Goal: Information Seeking & Learning: Find specific fact

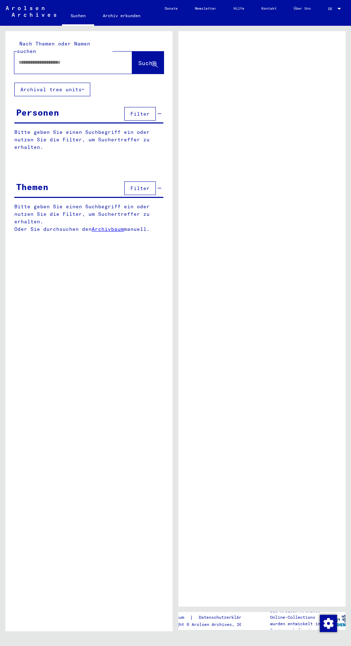
click at [79, 59] on input "text" at bounding box center [67, 63] width 96 height 8
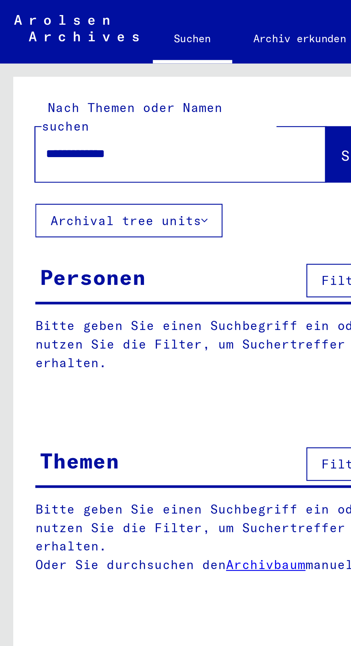
type input "**********"
click at [138, 60] on span "Suche" at bounding box center [147, 64] width 19 height 8
click at [138, 59] on span "Suche" at bounding box center [147, 62] width 18 height 7
click at [133, 52] on button "Suche" at bounding box center [148, 63] width 32 height 22
click at [138, 59] on span "Suche" at bounding box center [147, 62] width 18 height 7
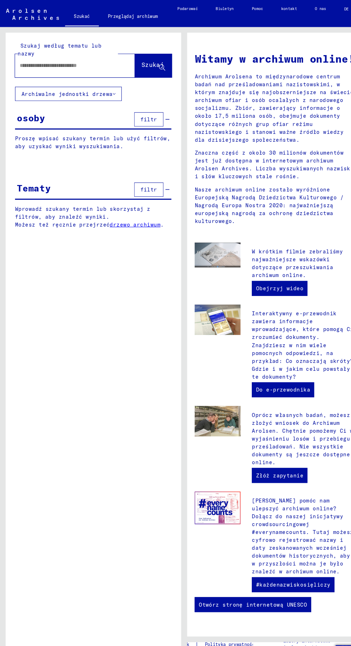
click at [84, 62] on input "text" at bounding box center [63, 63] width 88 height 8
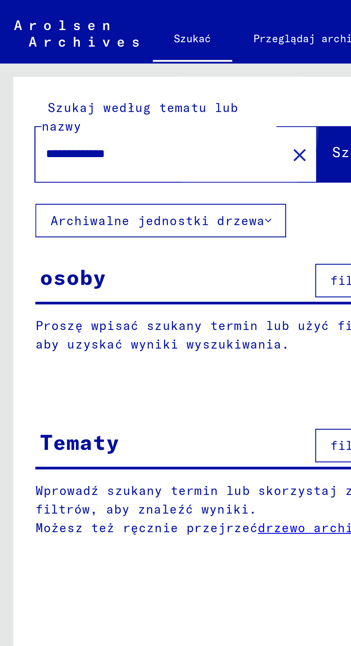
type input "**********"
click at [135, 61] on font "Szukaj" at bounding box center [145, 61] width 21 height 7
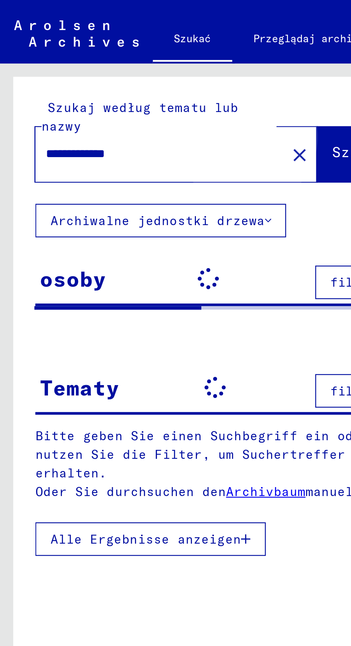
click at [135, 64] on font "Szukaj" at bounding box center [145, 61] width 21 height 7
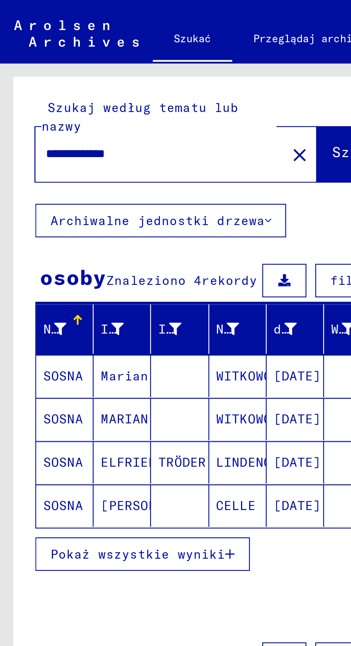
click at [97, 230] on button "Pokaż wszystkie wyniki" at bounding box center [57, 225] width 87 height 14
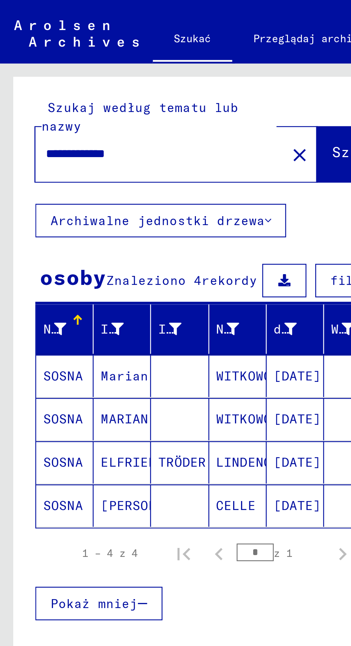
click at [115, 154] on font "[DATE]" at bounding box center [120, 152] width 19 height 6
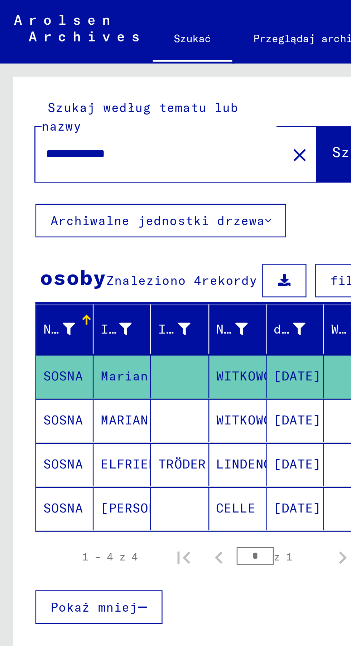
click at [115, 162] on mat-cell "[DATE]" at bounding box center [119, 171] width 23 height 18
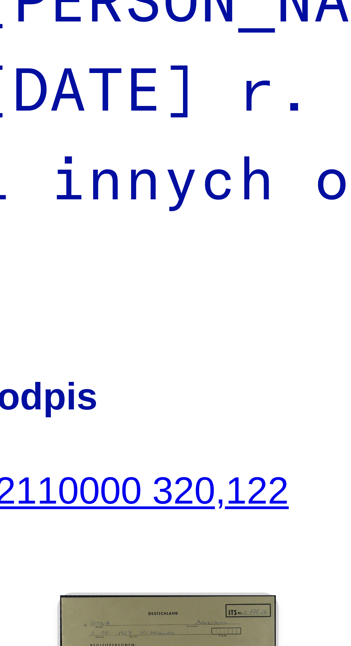
click at [211, 187] on img at bounding box center [213, 197] width 29 height 20
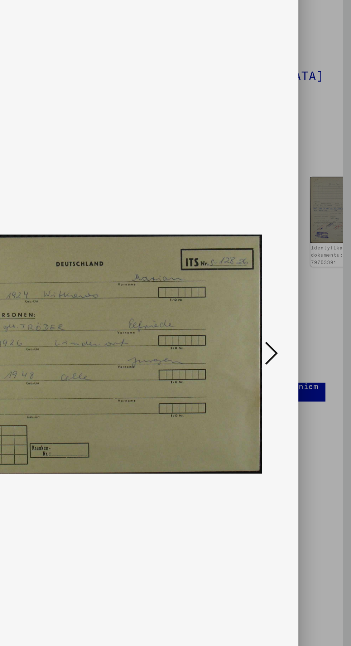
click at [288, 295] on img at bounding box center [175, 305] width 232 height 575
click at [300, 303] on icon at bounding box center [298, 304] width 9 height 17
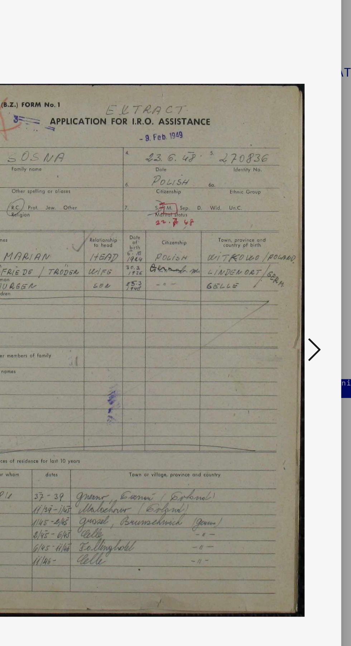
click at [294, 297] on icon at bounding box center [298, 304] width 9 height 17
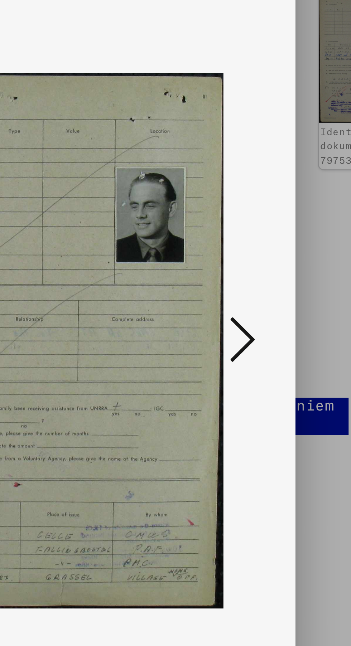
click at [304, 305] on button at bounding box center [297, 305] width 13 height 20
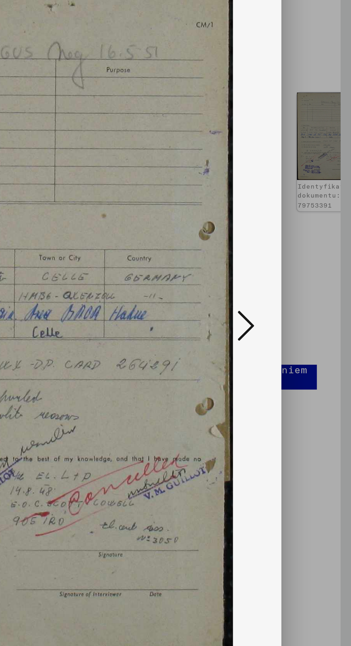
click at [292, 306] on button at bounding box center [297, 305] width 13 height 20
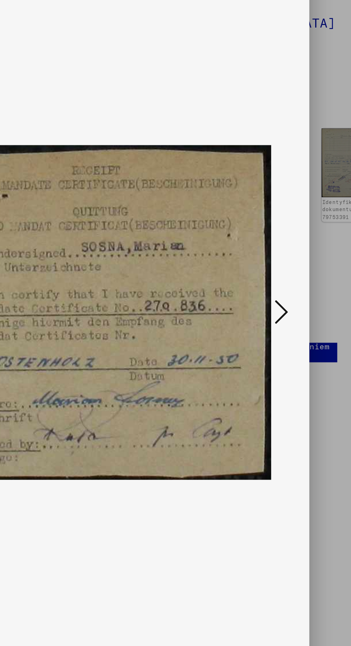
click at [290, 313] on img at bounding box center [175, 305] width 232 height 575
click at [297, 310] on icon at bounding box center [298, 304] width 9 height 17
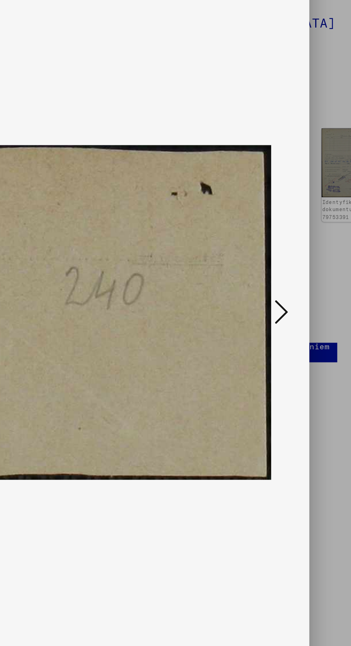
click at [327, 232] on div at bounding box center [175, 323] width 351 height 646
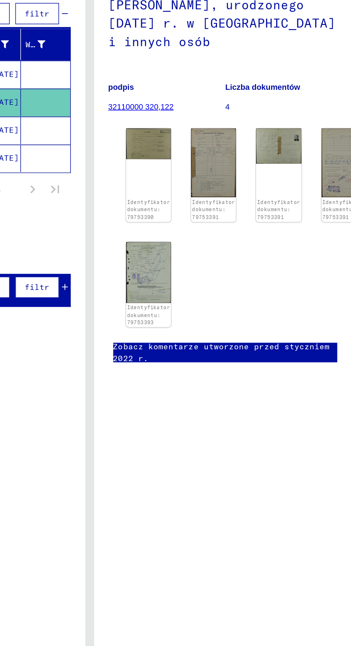
click at [212, 187] on img at bounding box center [213, 197] width 29 height 20
